Goal: Check status

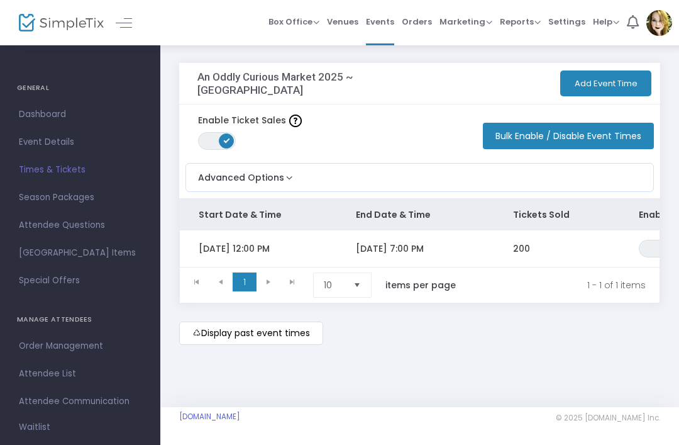
click at [275, 180] on button "Advanced Options" at bounding box center [240, 173] width 109 height 21
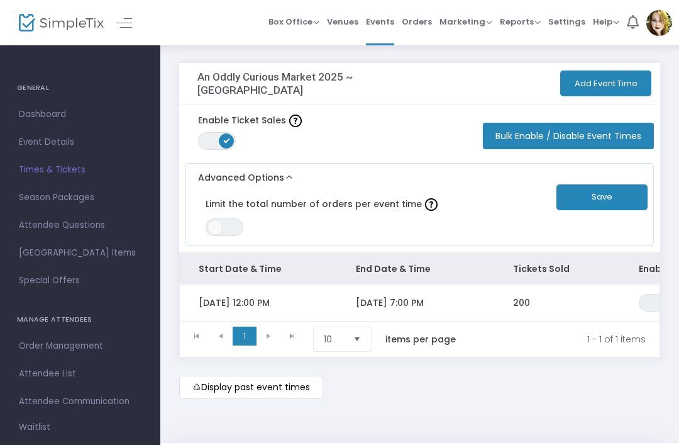
click at [272, 175] on button "Advanced Options" at bounding box center [240, 173] width 109 height 21
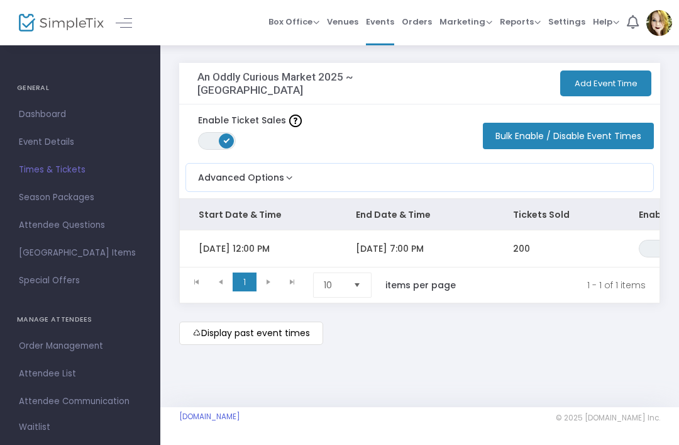
click at [241, 333] on m-button "Display past event times" at bounding box center [251, 332] width 144 height 23
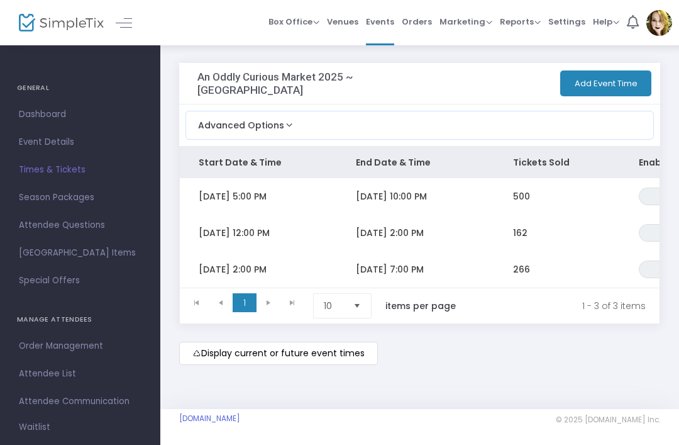
scroll to position [2, 0]
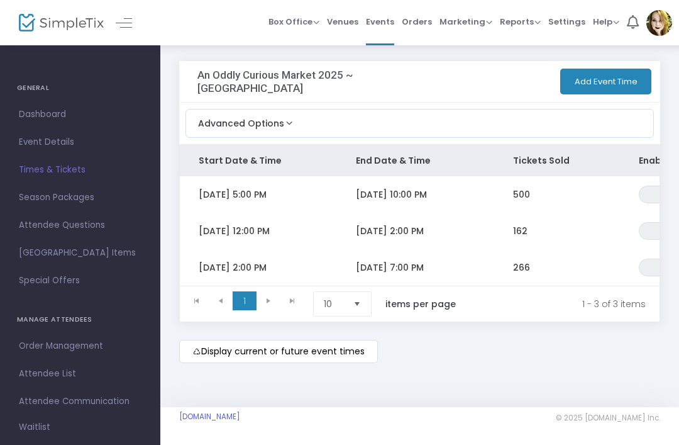
click at [274, 300] on kendo-pager-next-buttons at bounding box center [281, 303] width 48 height 25
click at [273, 302] on kendo-pager-next-buttons at bounding box center [281, 303] width 48 height 25
click at [287, 351] on m-button "Display current or future event times" at bounding box center [278, 351] width 199 height 23
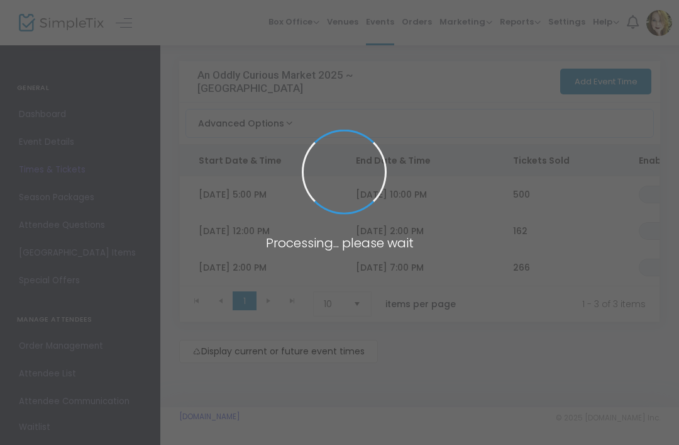
scroll to position [0, 0]
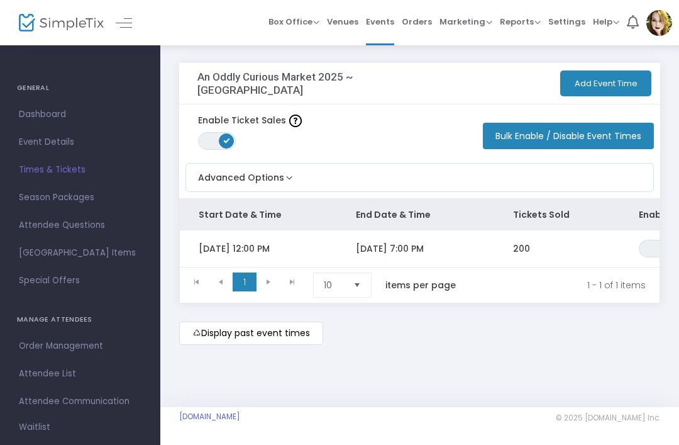
click at [36, 111] on span "Dashboard" at bounding box center [80, 114] width 123 height 16
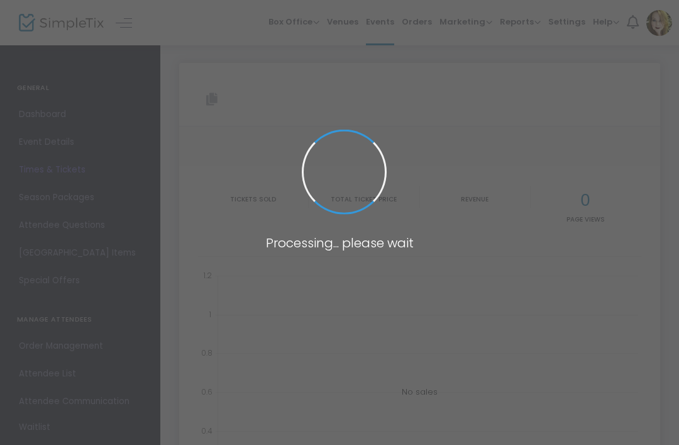
type input "[URL][DOMAIN_NAME]"
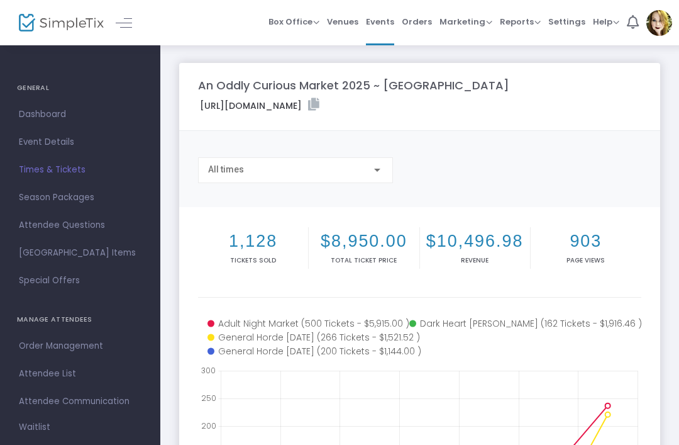
click at [64, 170] on span "Times & Tickets" at bounding box center [80, 170] width 123 height 16
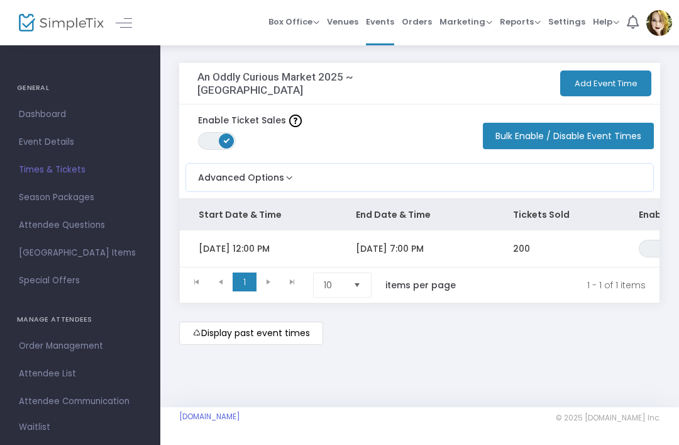
click at [45, 117] on span "Dashboard" at bounding box center [80, 114] width 123 height 16
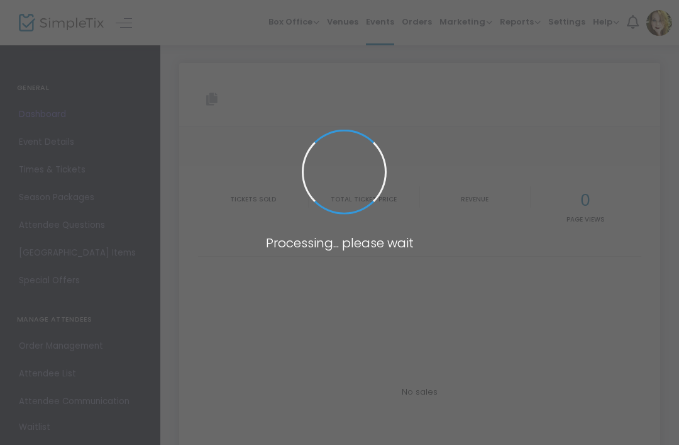
type input "[URL][DOMAIN_NAME]"
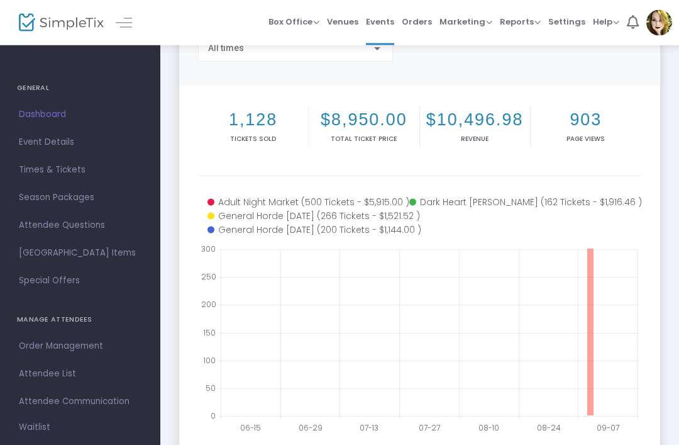
scroll to position [121, 0]
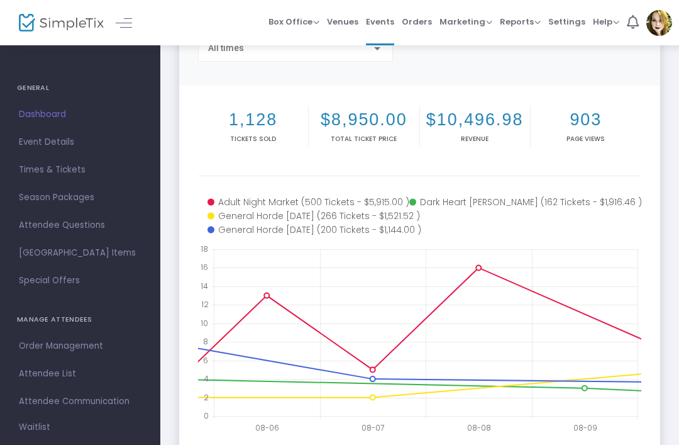
click at [263, 174] on div "1,128 Tickets sold $8,950.00 Total Ticket Price $10,496.98 Revenue 903 Page Vie…" at bounding box center [419, 137] width 443 height 77
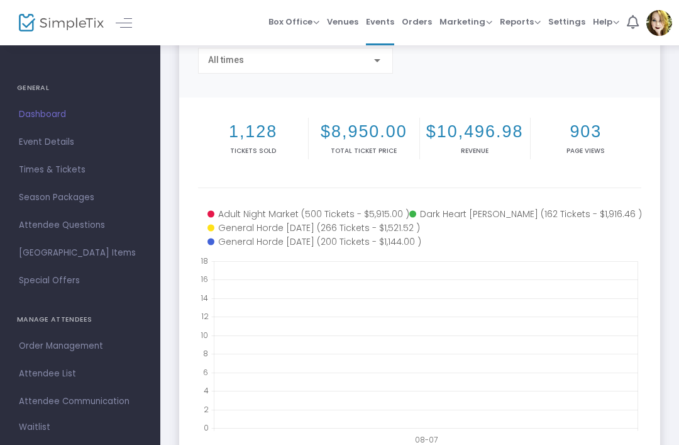
scroll to position [0, 0]
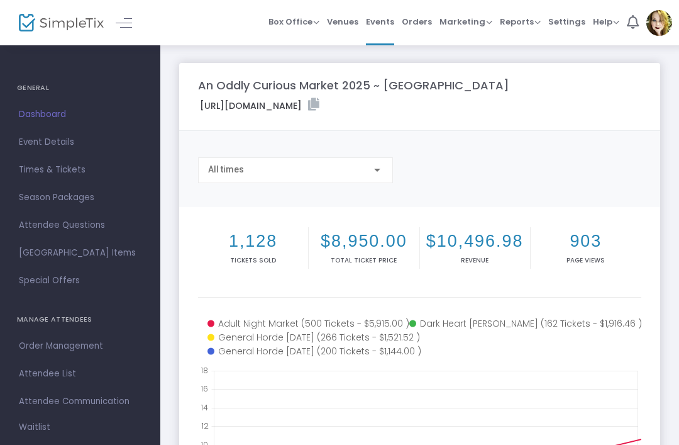
click at [238, 173] on span "All times" at bounding box center [226, 169] width 36 height 10
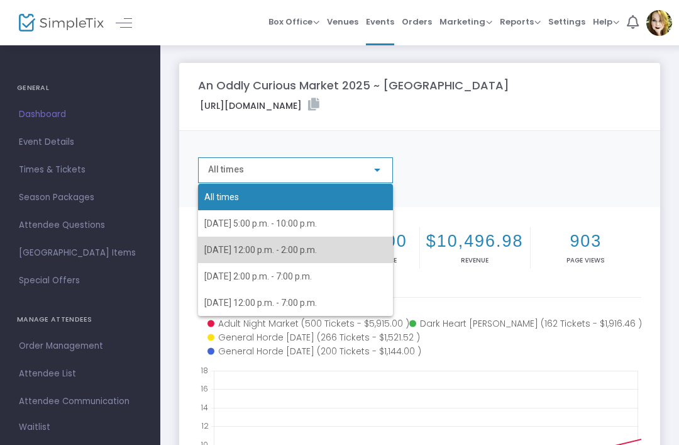
click at [256, 248] on span "[DATE] 12:00 p.m. - 2:00 p.m." at bounding box center [260, 250] width 113 height 10
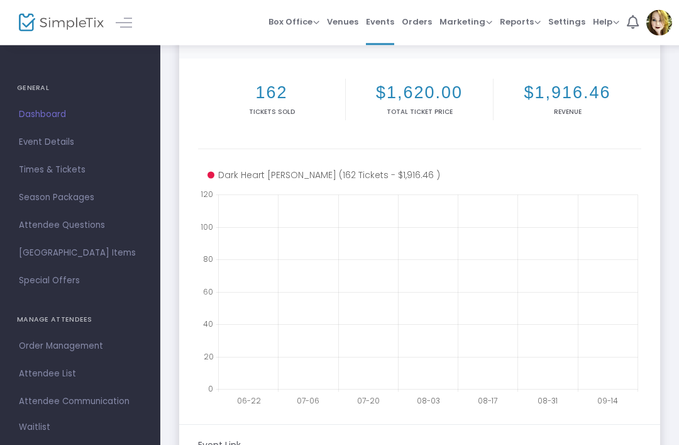
scroll to position [152, 0]
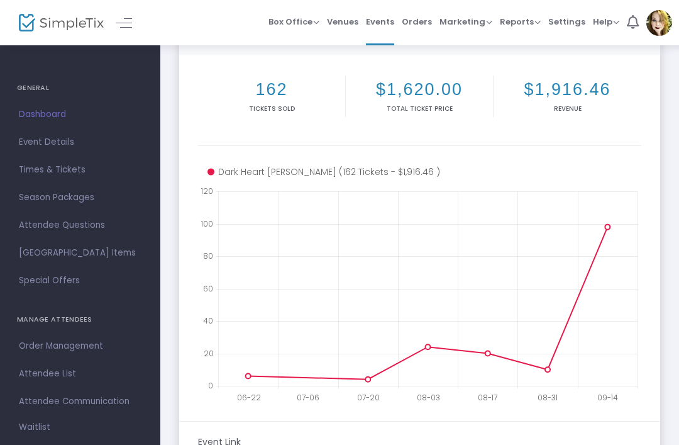
click at [633, 319] on icon at bounding box center [427, 288] width 419 height 194
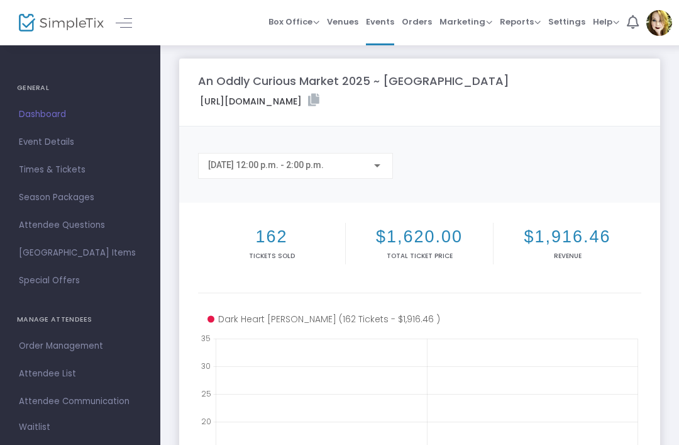
scroll to position [8, 0]
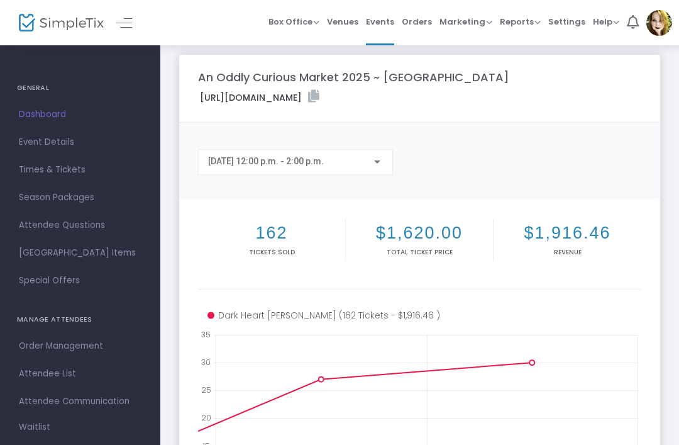
click at [375, 165] on div at bounding box center [377, 162] width 11 height 10
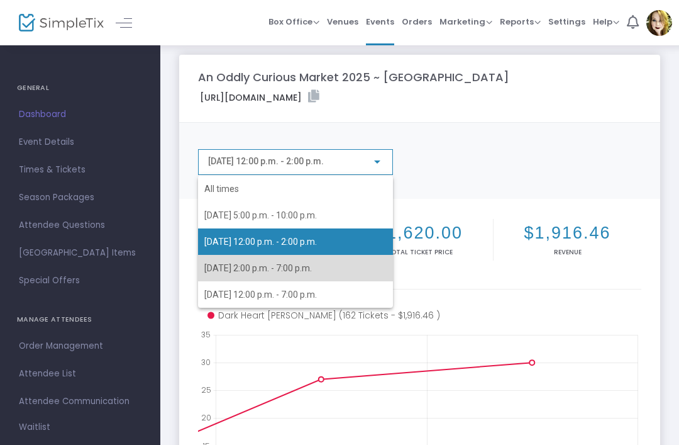
click at [298, 267] on span "[DATE] 2:00 p.m. - 7:00 p.m." at bounding box center [258, 268] width 108 height 10
